Goal: Task Accomplishment & Management: Use online tool/utility

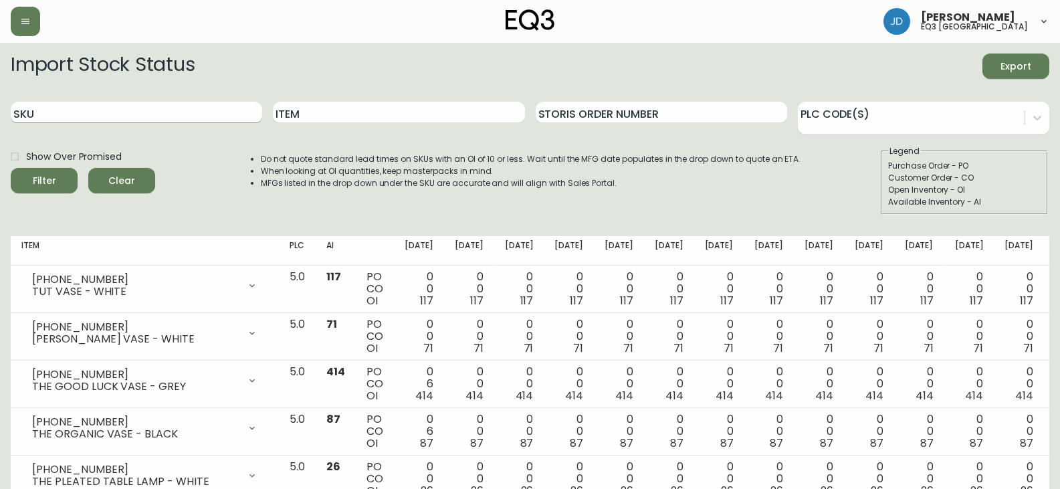
click at [88, 118] on input "SKU" at bounding box center [136, 112] width 251 height 21
click at [86, 120] on input "SKU" at bounding box center [136, 112] width 251 height 21
type input "[PHONE_NUMBER]"
click at [39, 180] on icon "submit" at bounding box center [38, 179] width 19 height 19
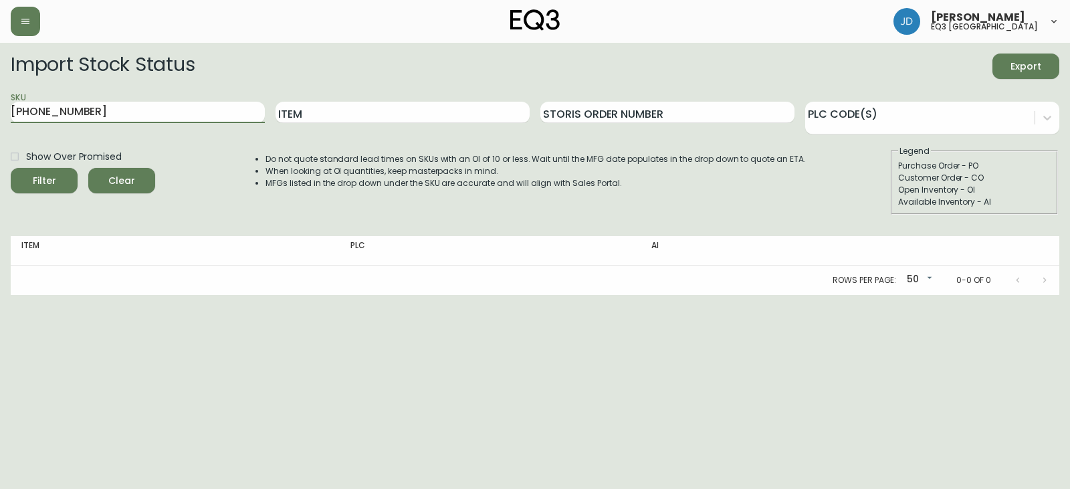
drag, startPoint x: 81, startPoint y: 114, endPoint x: 0, endPoint y: 104, distance: 81.5
click at [0, 108] on main "Import Stock Status Export SKU [PHONE_NUMBER] Item Storis Order Number PLC Code…" at bounding box center [535, 169] width 1070 height 252
click at [345, 104] on input "Item" at bounding box center [402, 112] width 254 height 21
type input "ebo"
click at [11, 168] on button "Filter" at bounding box center [44, 180] width 67 height 25
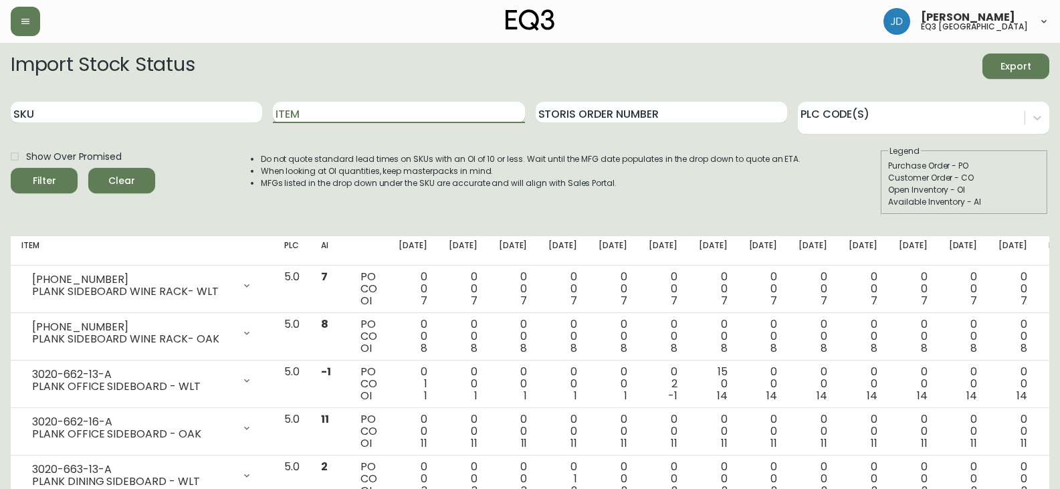
click at [342, 115] on input "Item" at bounding box center [398, 112] width 251 height 21
click at [45, 179] on icon "submit" at bounding box center [39, 179] width 19 height 19
drag, startPoint x: 312, startPoint y: 132, endPoint x: 315, endPoint y: 126, distance: 7.5
click at [315, 126] on div "Item ebo" at bounding box center [398, 112] width 251 height 43
click at [310, 108] on input "ebo" at bounding box center [398, 112] width 251 height 21
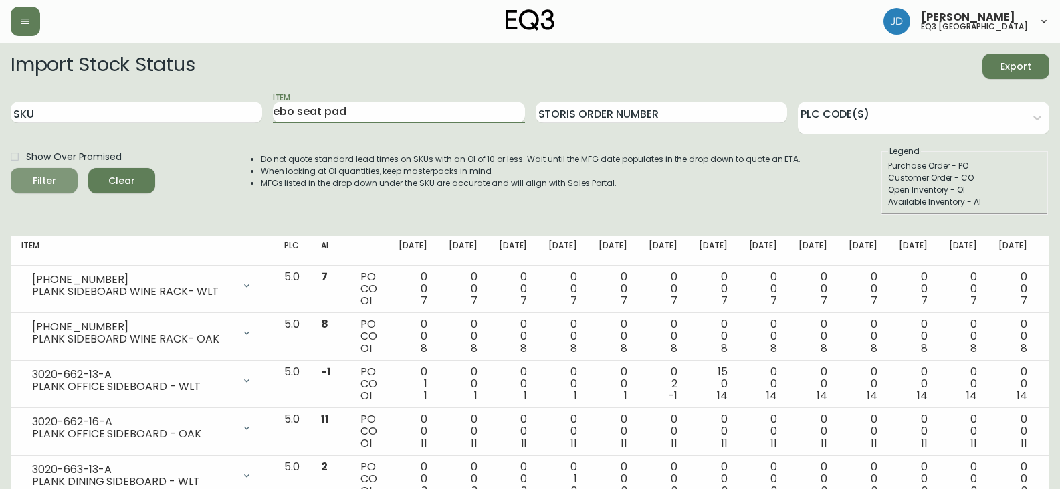
click at [36, 189] on div "Filter" at bounding box center [44, 180] width 23 height 17
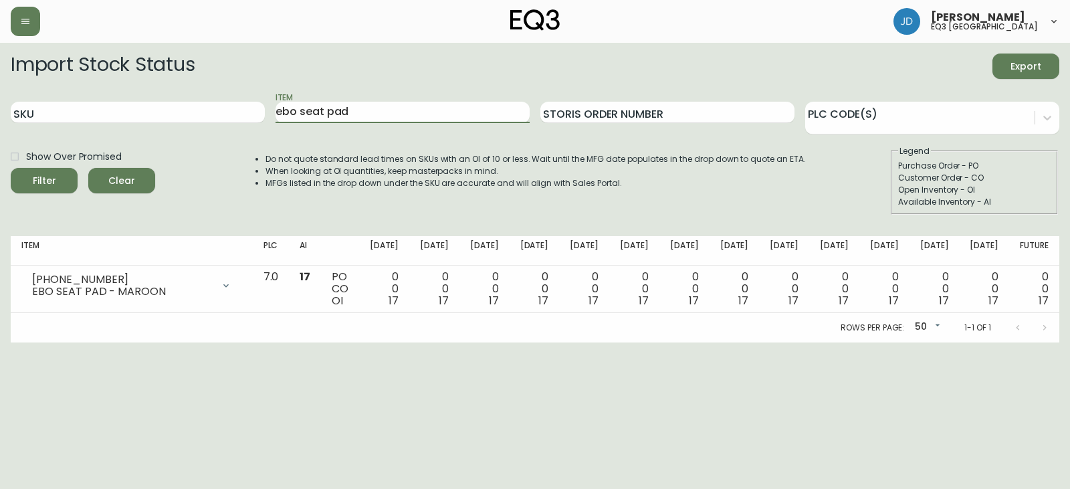
drag, startPoint x: 373, startPoint y: 111, endPoint x: 177, endPoint y: 94, distance: 196.6
click at [177, 94] on div "SKU Item ebo seat pad Storis Order Number PLC Code(s)" at bounding box center [535, 112] width 1048 height 43
click at [49, 175] on div "Filter" at bounding box center [44, 180] width 23 height 17
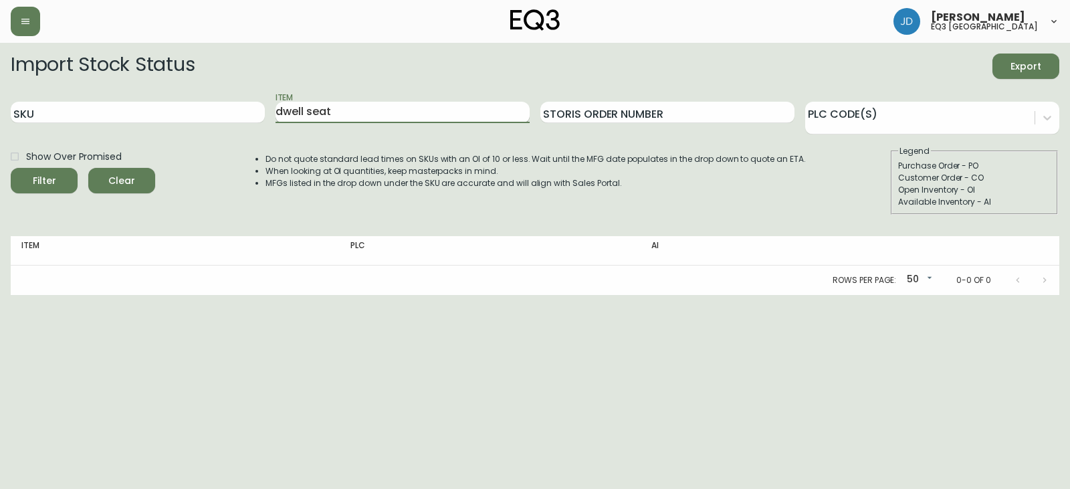
drag, startPoint x: 336, startPoint y: 116, endPoint x: 304, endPoint y: 104, distance: 33.9
click at [304, 103] on input "dwell seat" at bounding box center [402, 112] width 254 height 21
type input "dwell"
click at [11, 168] on button "Filter" at bounding box center [44, 180] width 67 height 25
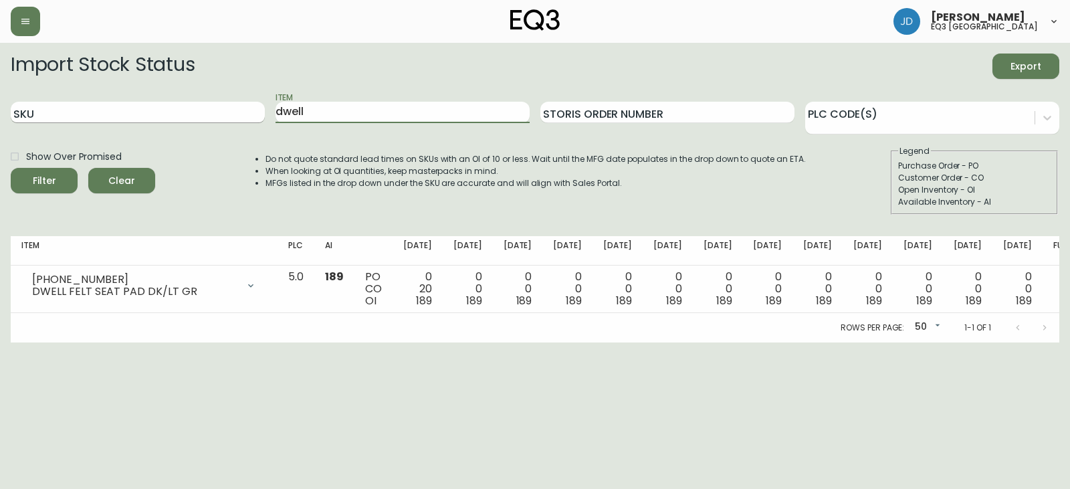
drag, startPoint x: 362, startPoint y: 108, endPoint x: 137, endPoint y: 106, distance: 225.3
click at [148, 103] on div "SKU Item dwell Storis Order Number PLC Code(s)" at bounding box center [535, 112] width 1048 height 43
click at [672, 111] on input "Storis Order Number" at bounding box center [667, 112] width 254 height 21
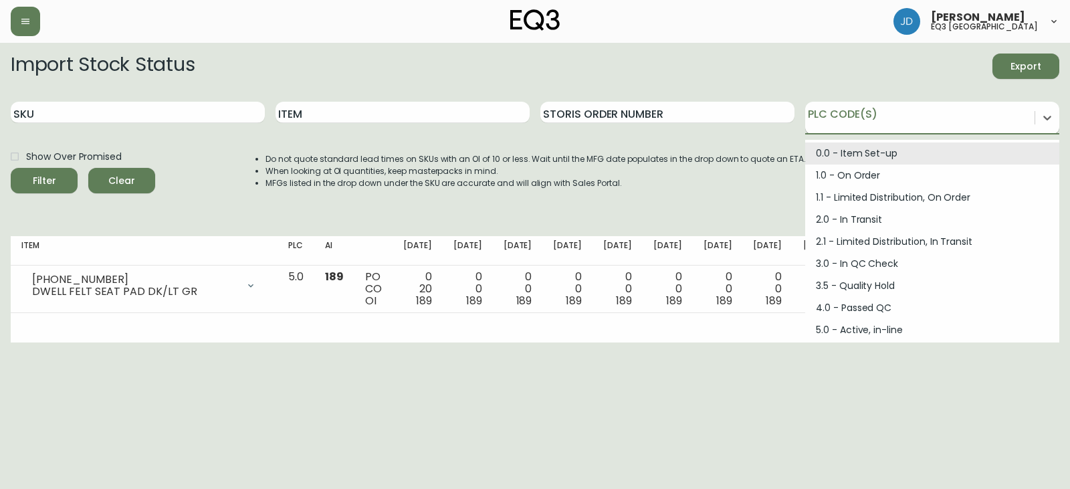
click at [875, 116] on div at bounding box center [919, 116] width 229 height 20
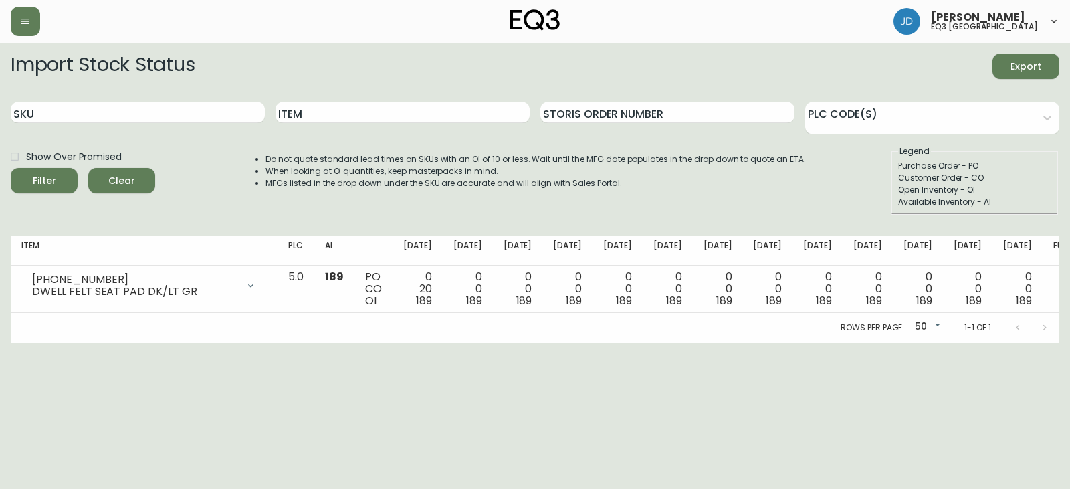
click at [668, 157] on li "Do not quote standard lead times on SKUs with an OI of 10 or less. Wait until t…" at bounding box center [535, 159] width 540 height 12
